Goal: Information Seeking & Learning: Learn about a topic

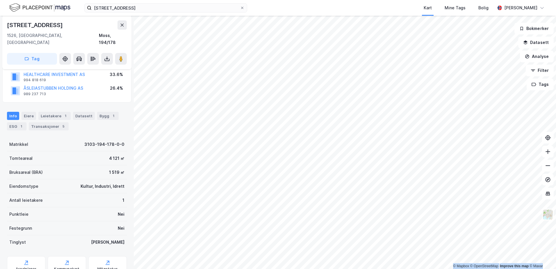
scroll to position [76, 0]
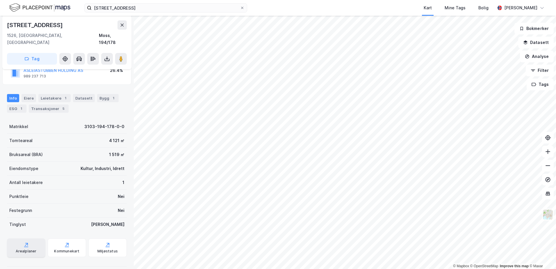
click at [31, 248] on div "Arealplaner" at bounding box center [26, 250] width 21 height 5
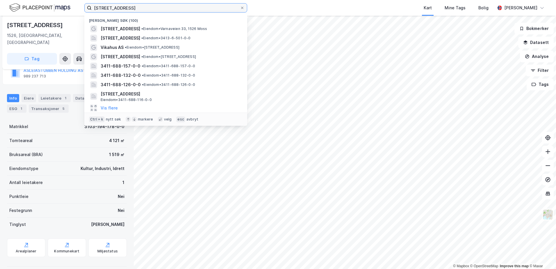
drag, startPoint x: 128, startPoint y: 8, endPoint x: 77, endPoint y: 8, distance: 51.4
click at [77, 8] on div "Varnaveien 33 Nylige søk (100) Varnaveien 33 • Eiendom • [STREET_ADDRESS] • Eie…" at bounding box center [278, 8] width 556 height 16
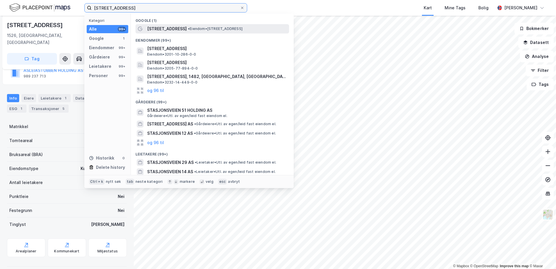
type input "[STREET_ADDRESS]"
click at [193, 29] on span "• Eiendom • [STREET_ADDRESS]" at bounding box center [215, 28] width 55 height 5
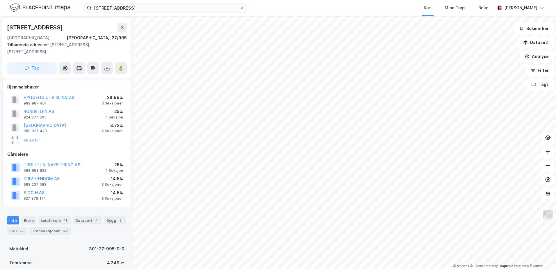
scroll to position [76, 0]
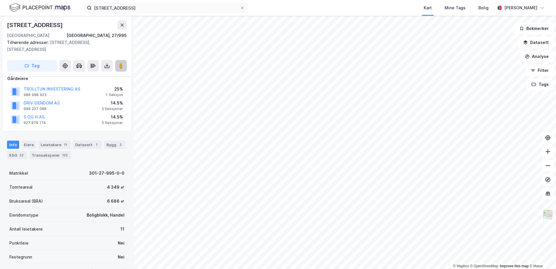
click at [120, 63] on image at bounding box center [120, 66] width 3 height 6
